Goal: Task Accomplishment & Management: Manage account settings

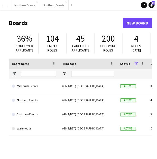
drag, startPoint x: 233, startPoint y: 128, endPoint x: 57, endPoint y: 17, distance: 208.7
click at [57, 17] on header "Boards New Board" at bounding box center [80, 23] width 143 height 16
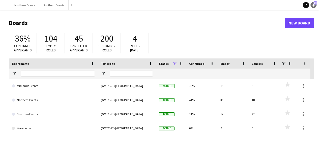
click at [157, 4] on span "29" at bounding box center [315, 2] width 4 height 3
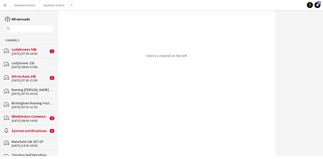
click at [3, 5] on app-icon "Menu" at bounding box center [5, 5] width 4 height 4
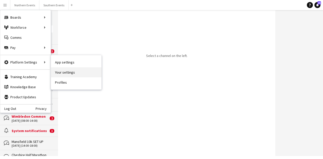
click at [66, 68] on link "Your settings" at bounding box center [76, 72] width 50 height 10
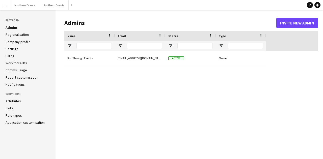
type input "**********"
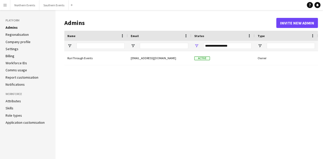
click at [22, 85] on link "Notifications" at bounding box center [15, 84] width 19 height 5
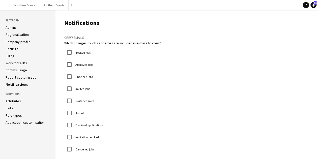
click at [4, 5] on app-icon "Menu" at bounding box center [5, 5] width 4 height 4
